Goal: Information Seeking & Learning: Check status

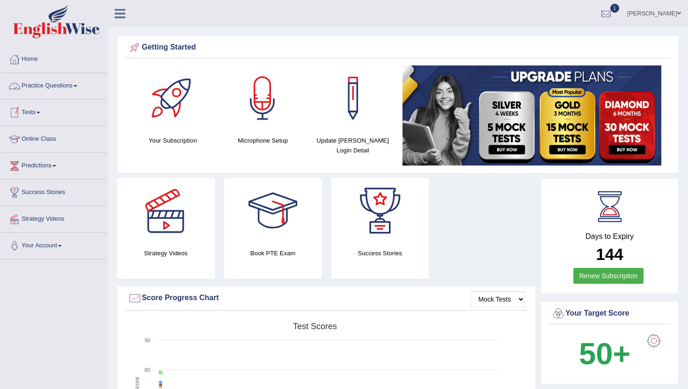
click at [32, 113] on link "Tests" at bounding box center [53, 111] width 107 height 23
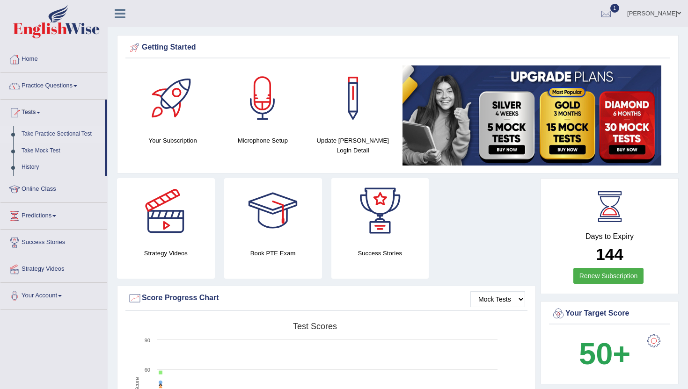
click at [33, 131] on link "Take Practice Sectional Test" at bounding box center [60, 134] width 87 height 17
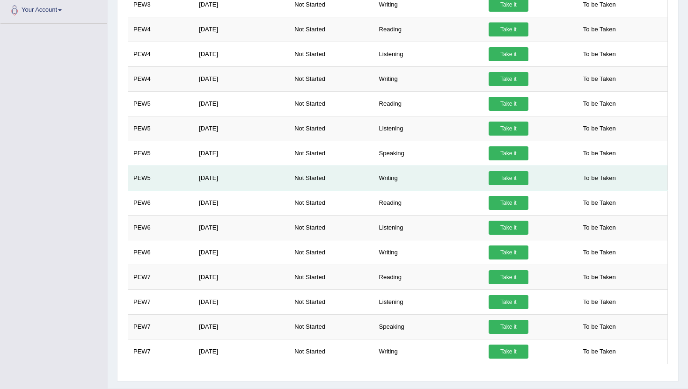
scroll to position [309, 0]
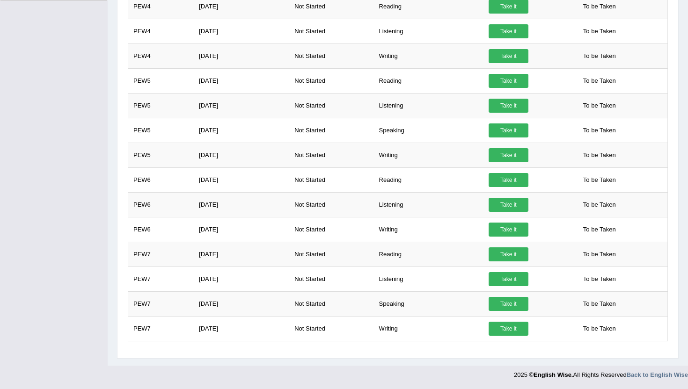
click at [162, 354] on div "Practice Sectional Exams × Have you watched our instructional video on how to t…" at bounding box center [397, 73] width 561 height 569
click at [540, 371] on div "2025 © English Wise. All Rights Reserved Back to English Wise" at bounding box center [601, 373] width 174 height 14
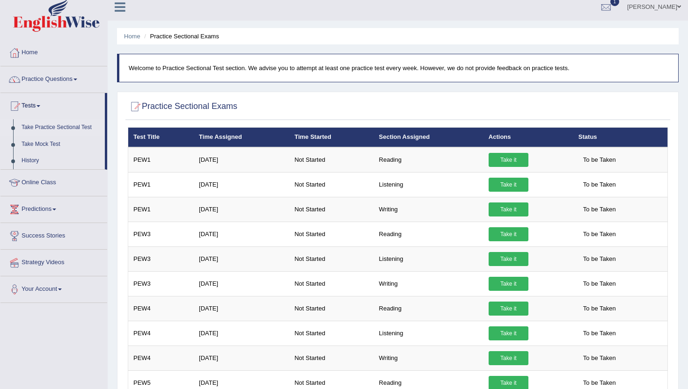
scroll to position [0, 0]
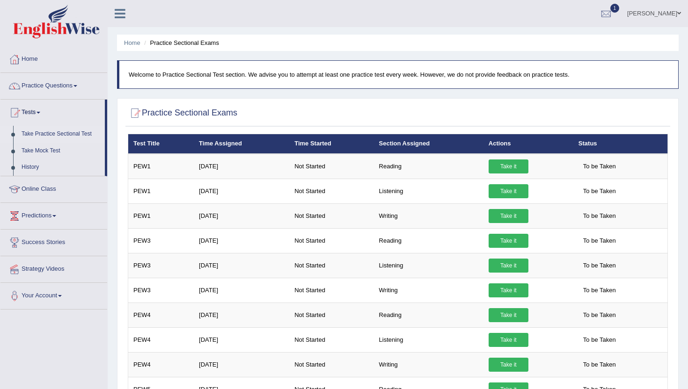
click at [592, 79] on p "Welcome to Practice Sectional Test section. We advise you to attempt at least o…" at bounding box center [399, 74] width 540 height 9
click at [33, 150] on link "Take Mock Test" at bounding box center [60, 151] width 87 height 17
click at [23, 167] on link "History" at bounding box center [60, 167] width 87 height 17
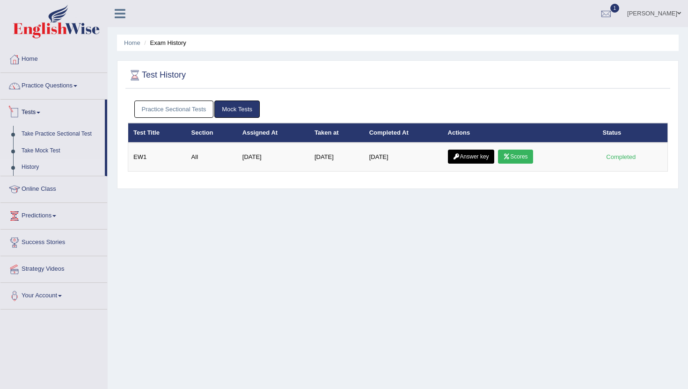
click at [168, 114] on link "Practice Sectional Tests" at bounding box center [174, 109] width 80 height 17
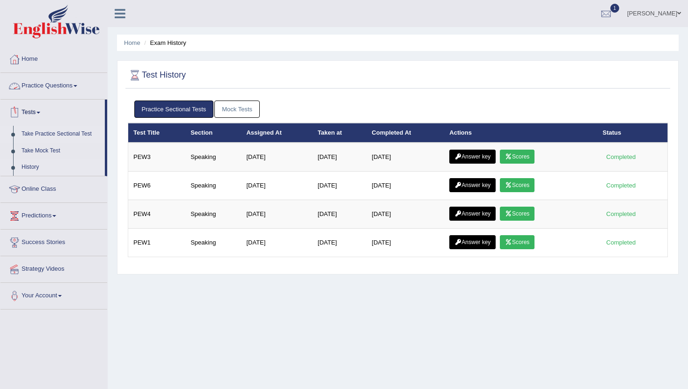
click at [26, 133] on link "Take Practice Sectional Test" at bounding box center [60, 134] width 87 height 17
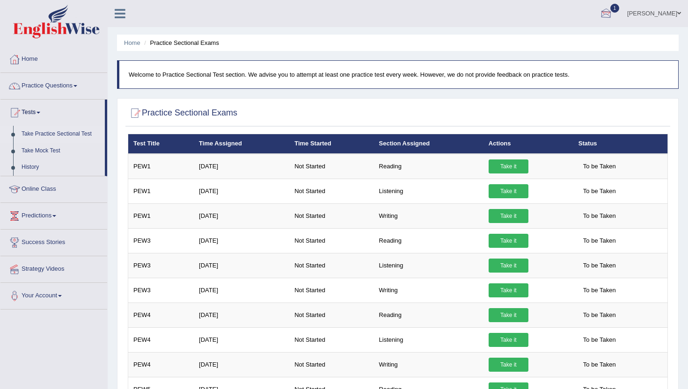
click at [613, 18] on div at bounding box center [606, 14] width 14 height 14
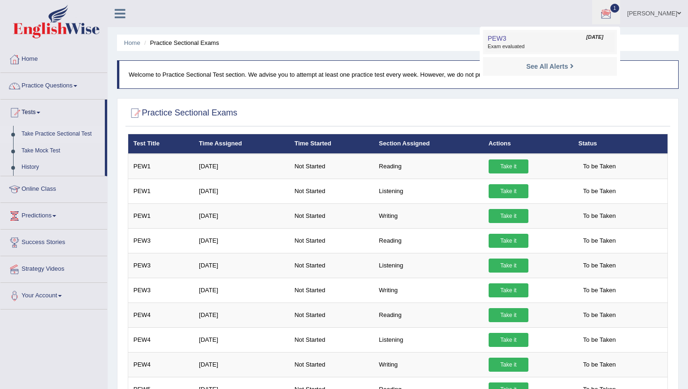
click at [571, 48] on span "Exam evaluated" at bounding box center [549, 46] width 124 height 7
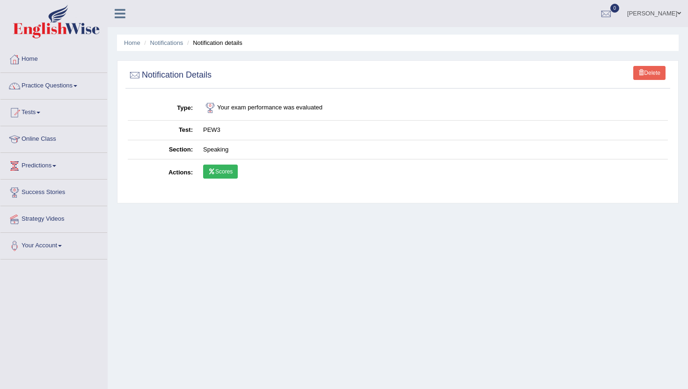
click at [218, 168] on link "Scores" at bounding box center [220, 172] width 35 height 14
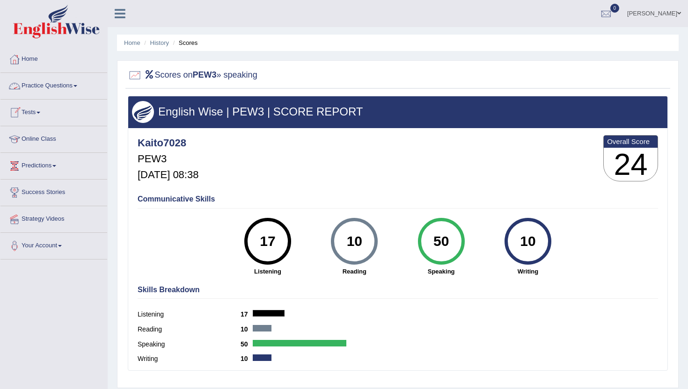
click at [48, 88] on link "Practice Questions" at bounding box center [53, 84] width 107 height 23
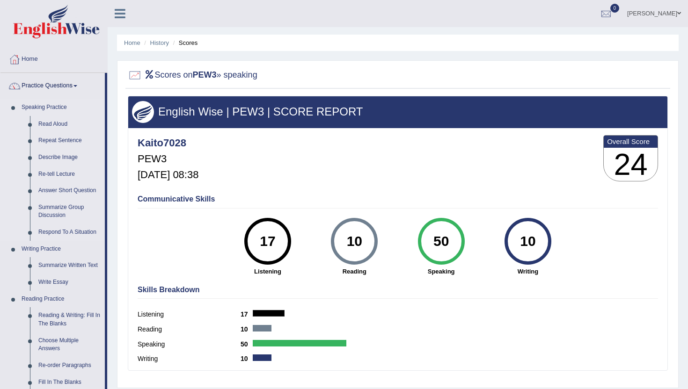
click at [38, 109] on link "Speaking Practice" at bounding box center [60, 107] width 87 height 17
click at [51, 126] on link "Read Aloud" at bounding box center [69, 124] width 71 height 17
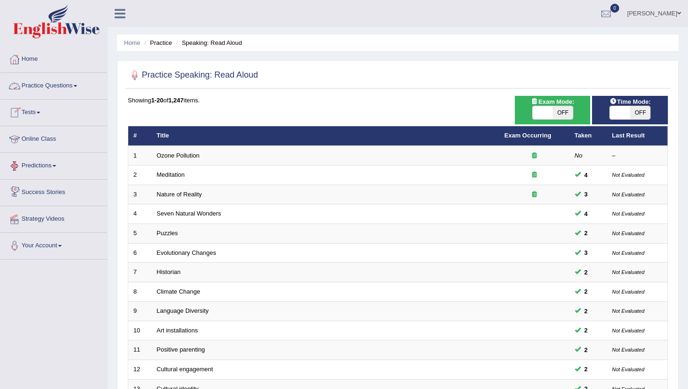
click at [58, 83] on link "Practice Questions" at bounding box center [53, 84] width 107 height 23
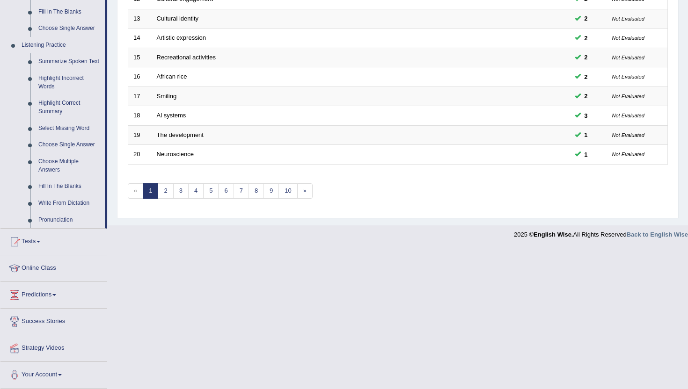
scroll to position [379, 0]
click at [36, 248] on link "Tests" at bounding box center [53, 240] width 107 height 23
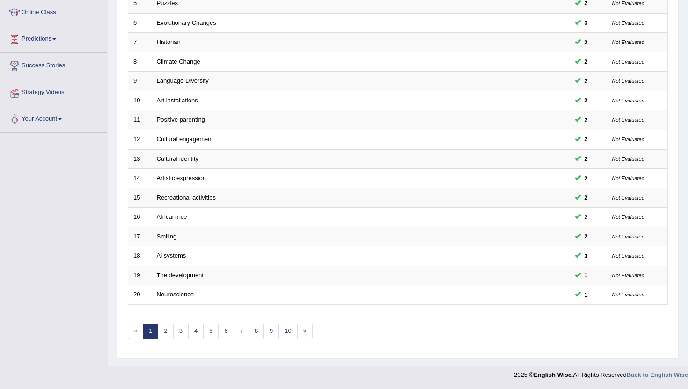
scroll to position [120, 0]
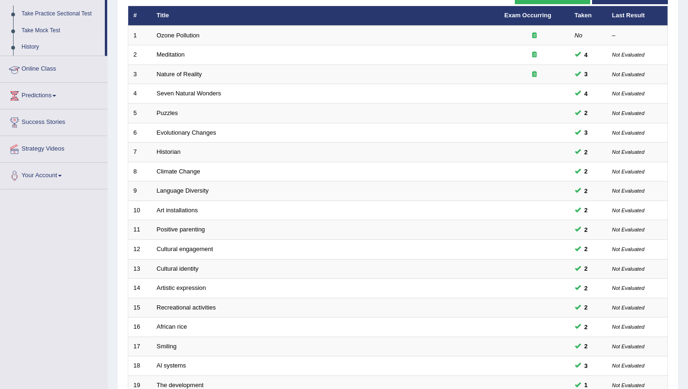
click at [24, 46] on link "History" at bounding box center [60, 47] width 87 height 17
click at [38, 47] on link "History" at bounding box center [60, 47] width 87 height 17
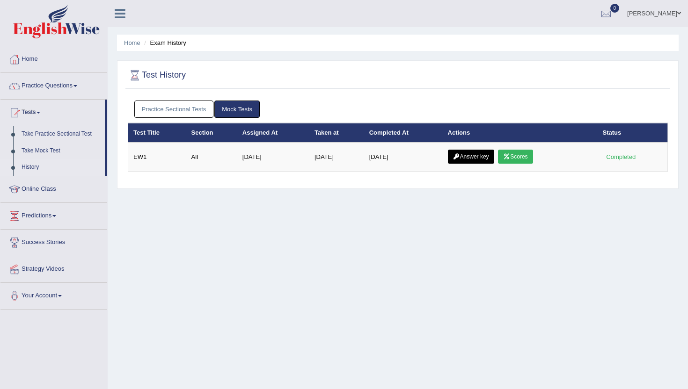
click at [173, 104] on link "Practice Sectional Tests" at bounding box center [174, 109] width 80 height 17
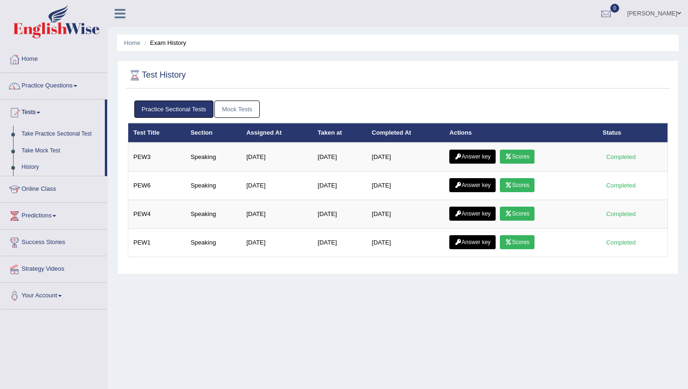
click at [197, 109] on link "Practice Sectional Tests" at bounding box center [174, 109] width 80 height 17
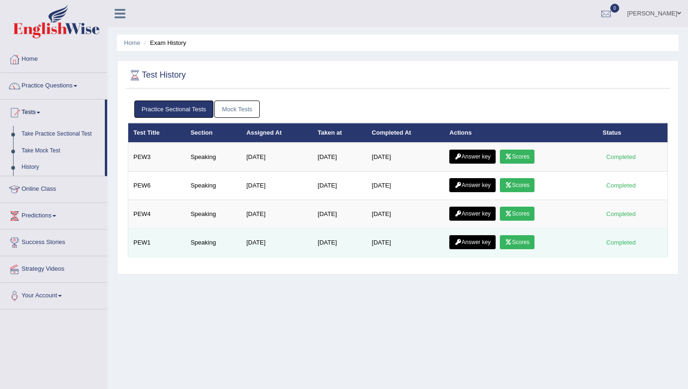
click at [484, 244] on link "Answer key" at bounding box center [472, 242] width 46 height 14
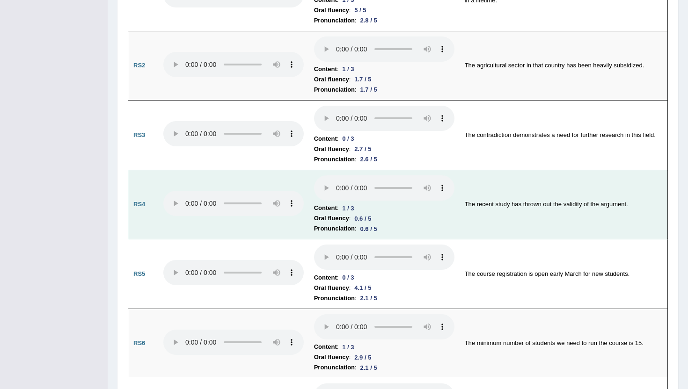
scroll to position [656, 0]
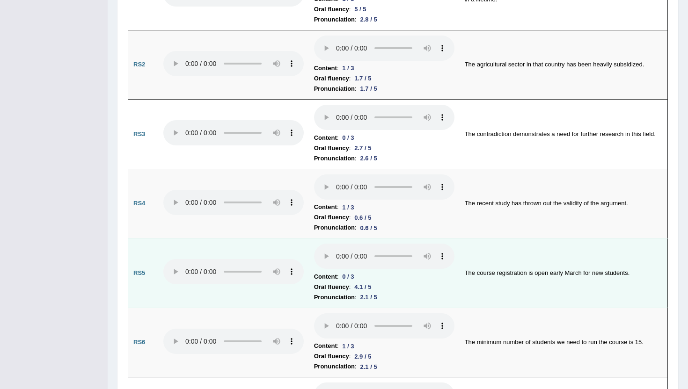
click at [348, 273] on div "0 / 3" at bounding box center [347, 277] width 19 height 10
click at [425, 292] on li "Pronunciation : 2.1 / 5" at bounding box center [384, 297] width 140 height 10
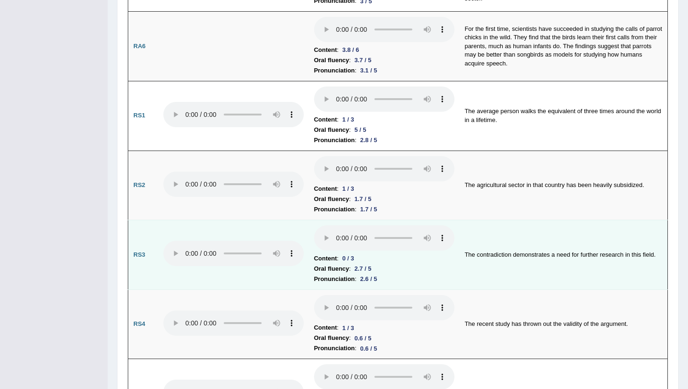
scroll to position [0, 0]
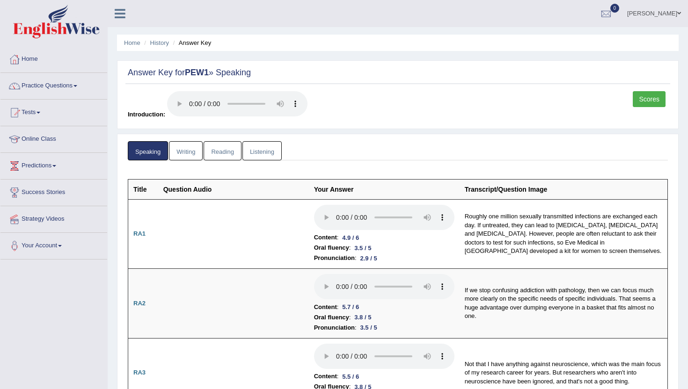
click at [654, 107] on link "Scores" at bounding box center [648, 99] width 33 height 16
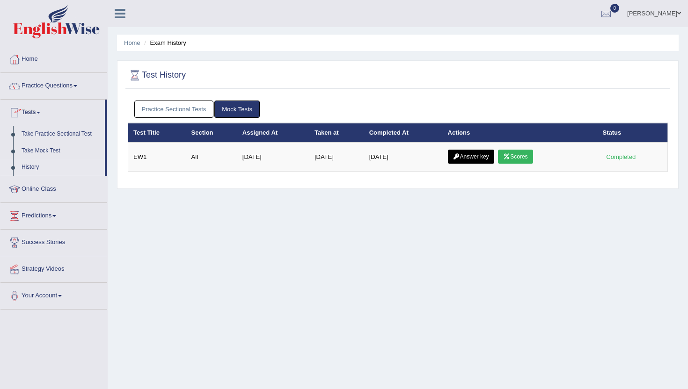
click at [192, 113] on link "Practice Sectional Tests" at bounding box center [174, 109] width 80 height 17
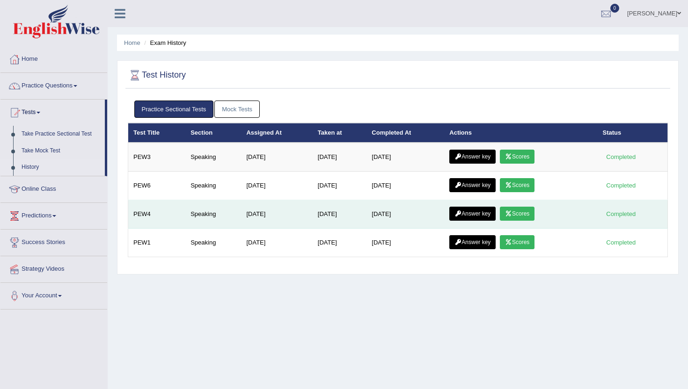
click at [479, 210] on link "Answer key" at bounding box center [472, 214] width 46 height 14
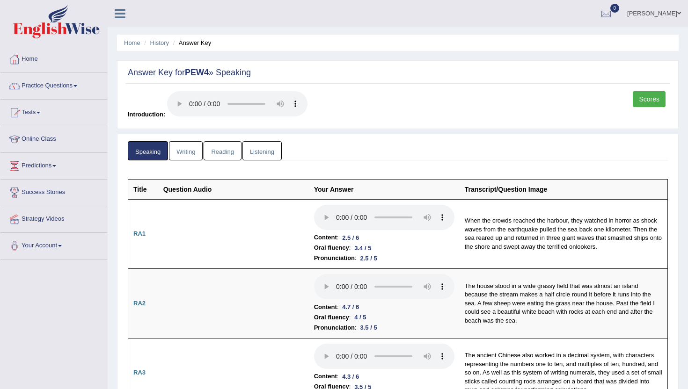
click at [640, 105] on link "Scores" at bounding box center [648, 99] width 33 height 16
click at [22, 116] on link "Tests" at bounding box center [53, 111] width 107 height 23
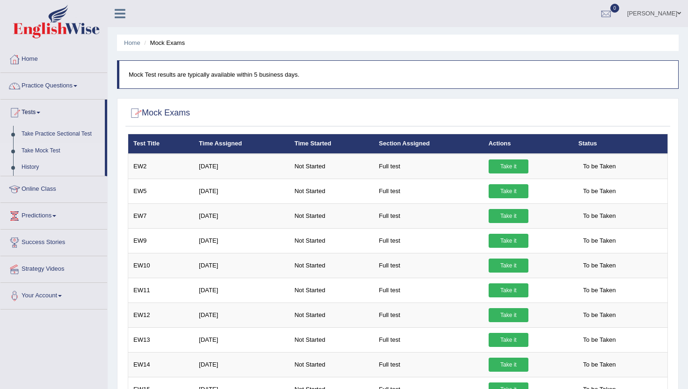
click at [37, 174] on link "History" at bounding box center [60, 167] width 87 height 17
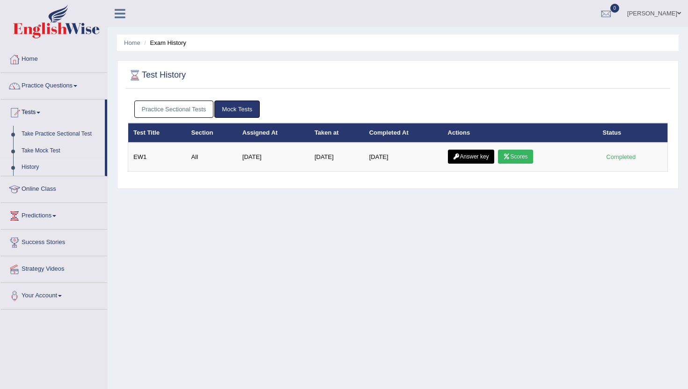
click at [195, 110] on link "Practice Sectional Tests" at bounding box center [174, 109] width 80 height 17
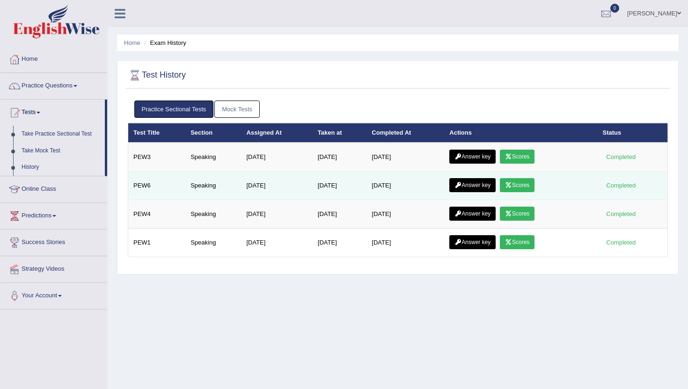
click at [478, 186] on link "Answer key" at bounding box center [472, 185] width 46 height 14
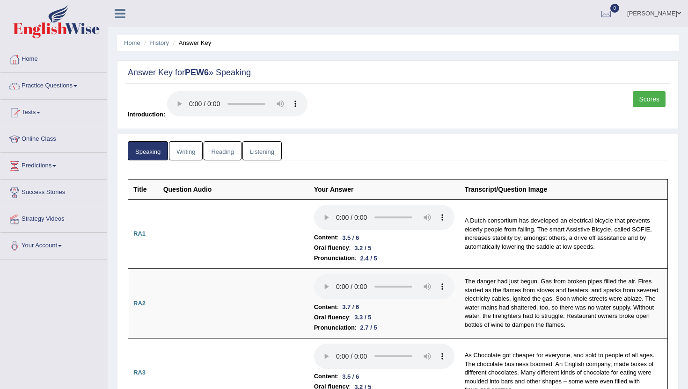
click at [647, 98] on link "Scores" at bounding box center [648, 99] width 33 height 16
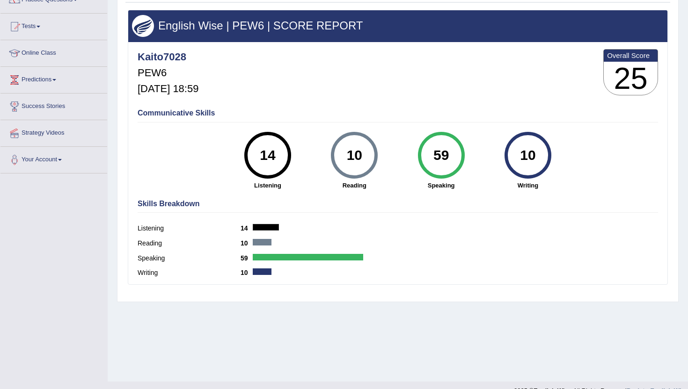
scroll to position [84, 0]
